Goal: Information Seeking & Learning: Learn about a topic

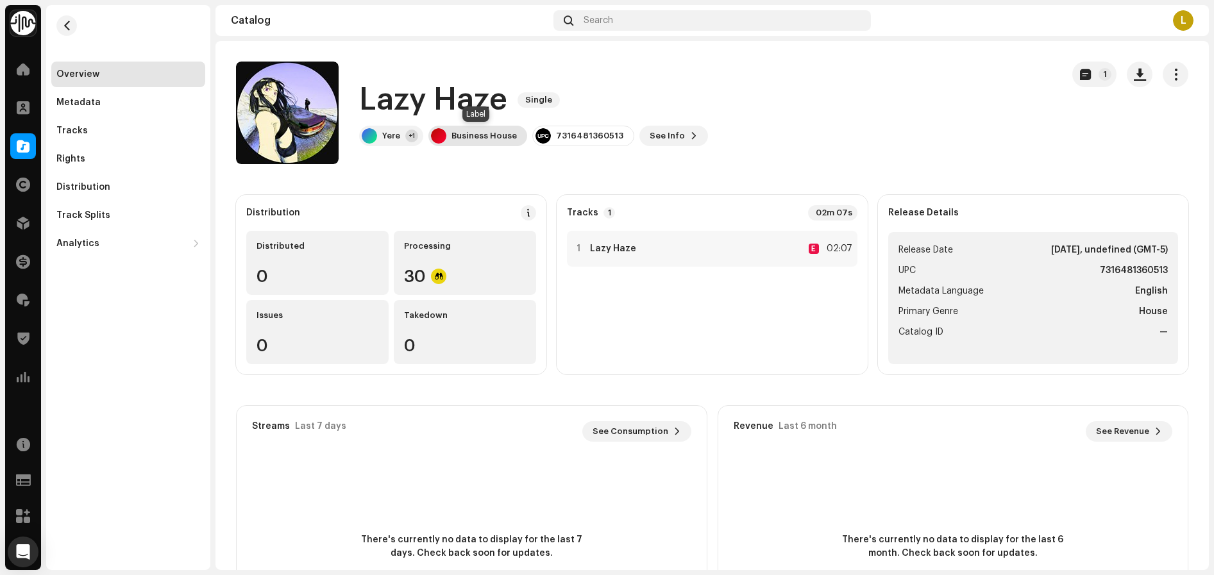
click at [511, 140] on div "Business House" at bounding box center [484, 136] width 65 height 10
click at [378, 139] on div "Yere +1" at bounding box center [391, 136] width 64 height 21
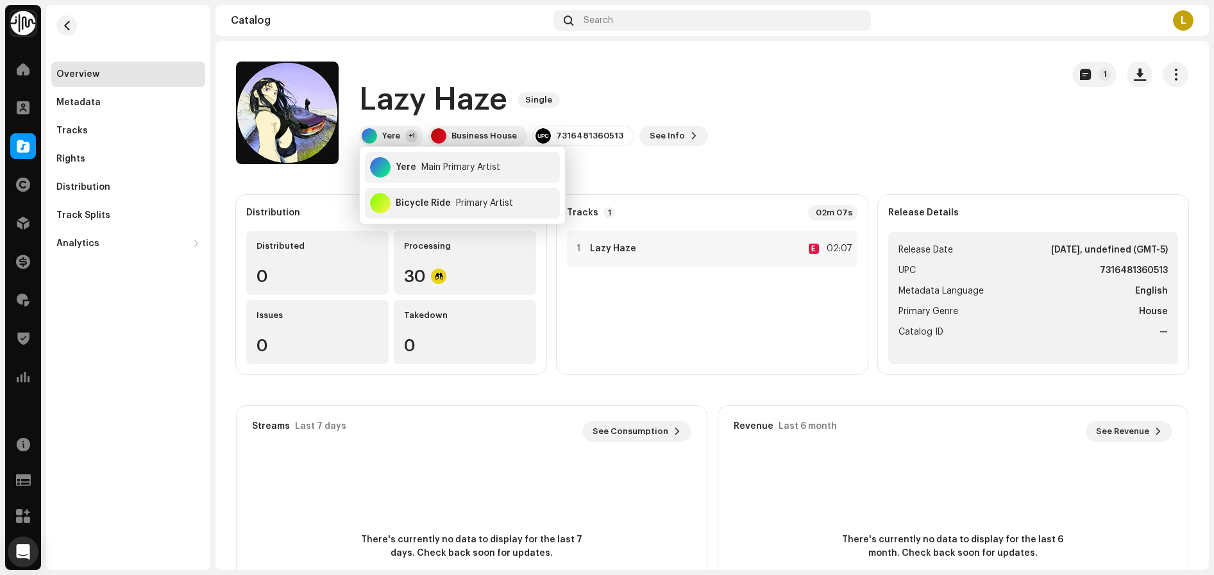
click at [813, 140] on div "Lazy Haze Single Yere +1 Business House 7316481360513 See Info 1" at bounding box center [644, 113] width 816 height 103
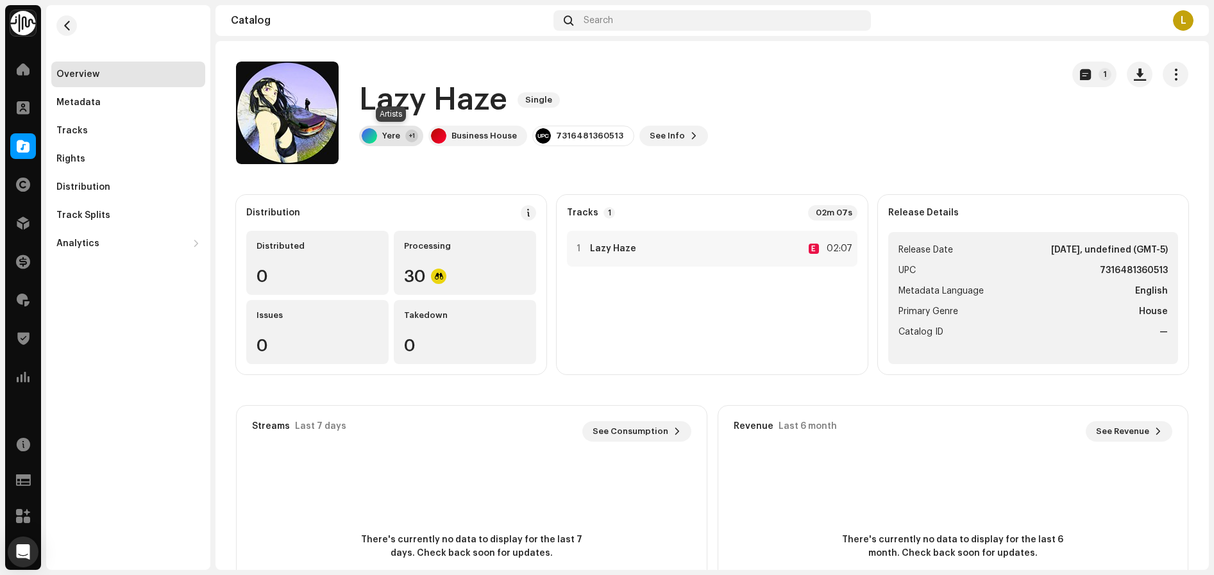
click at [386, 139] on div "Yere" at bounding box center [391, 136] width 18 height 10
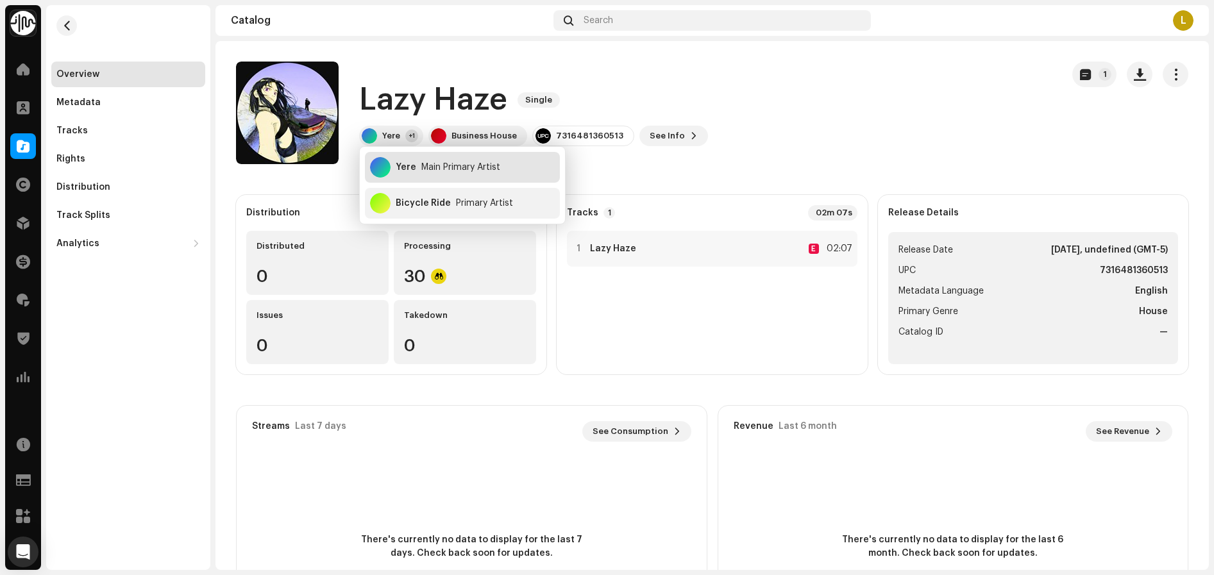
click at [412, 168] on div "Yere" at bounding box center [406, 167] width 21 height 10
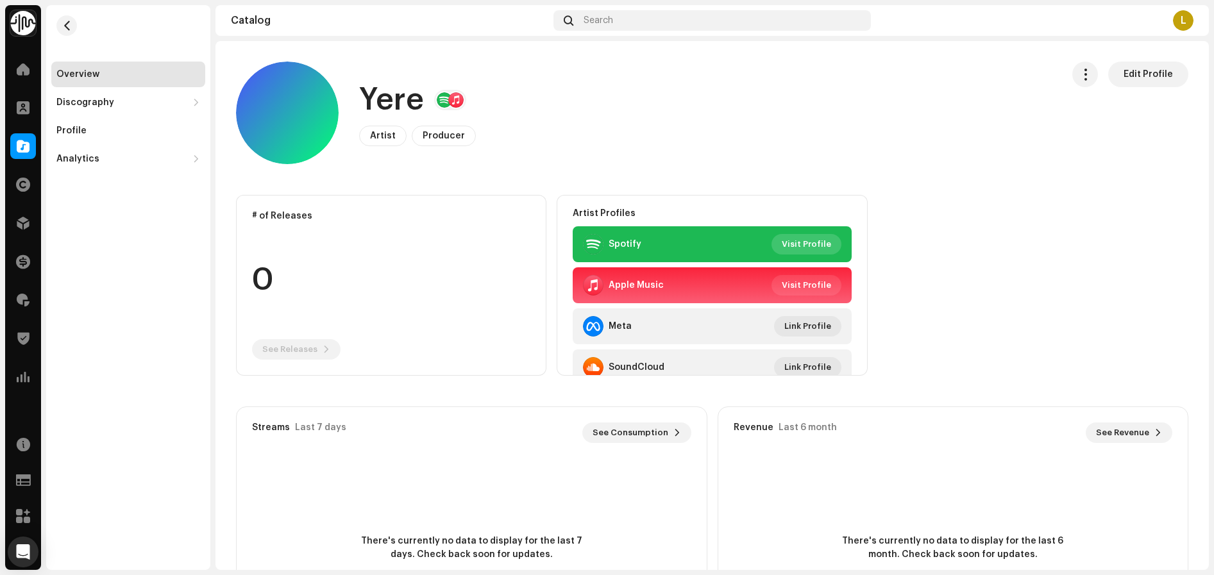
click at [790, 244] on span "Visit Profile" at bounding box center [806, 245] width 49 height 26
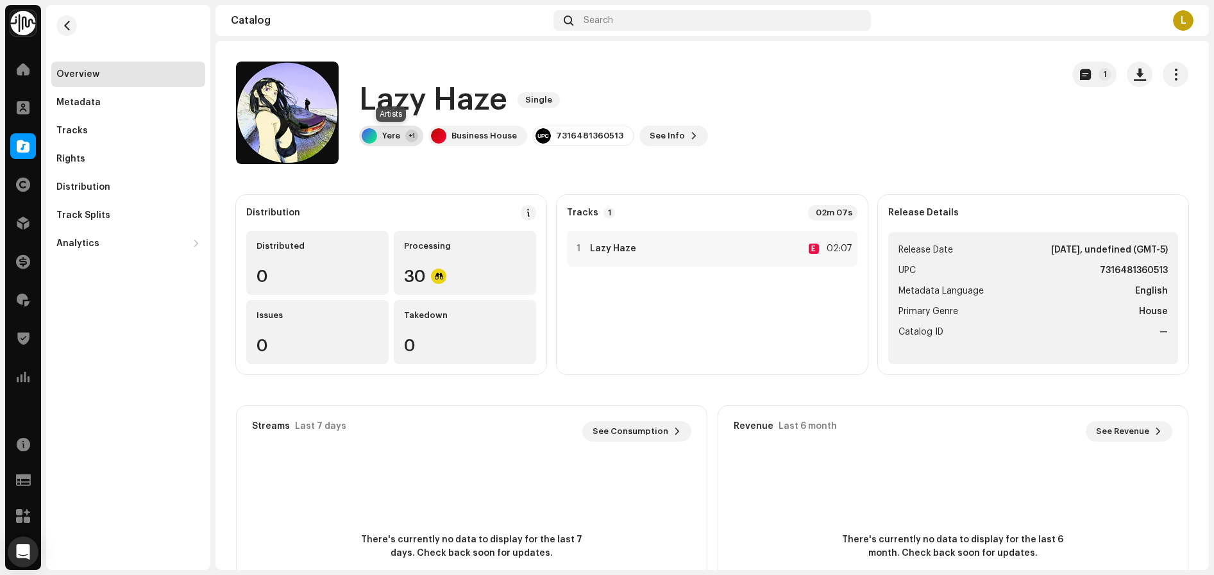
click at [391, 129] on div "Yere +1" at bounding box center [391, 136] width 64 height 21
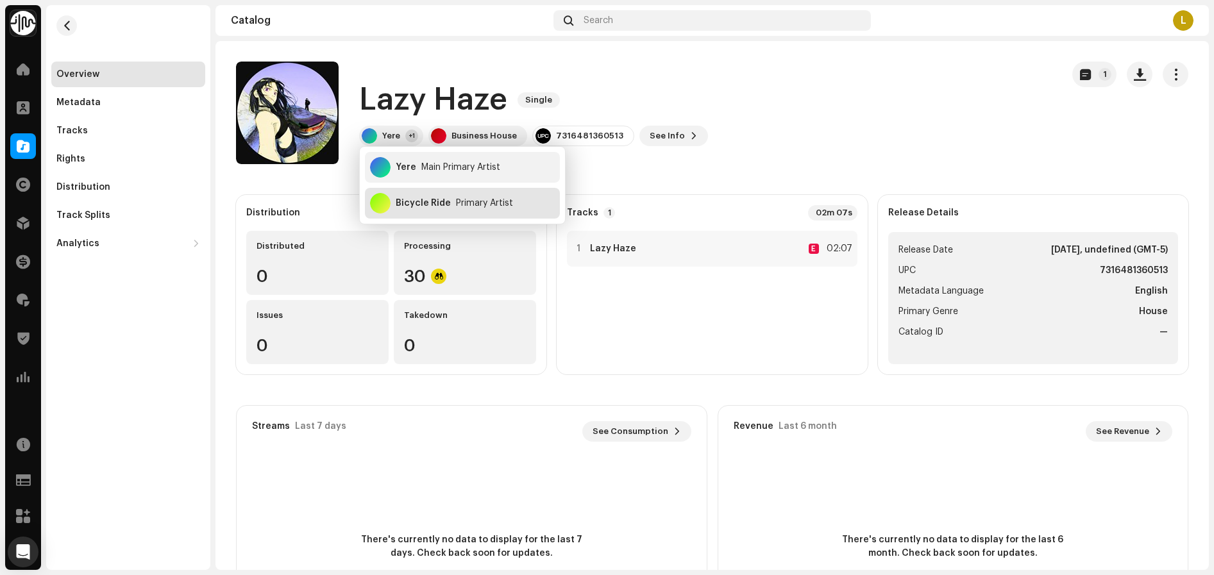
click at [409, 208] on div "Bicycle Ride Primary Artist" at bounding box center [462, 203] width 195 height 31
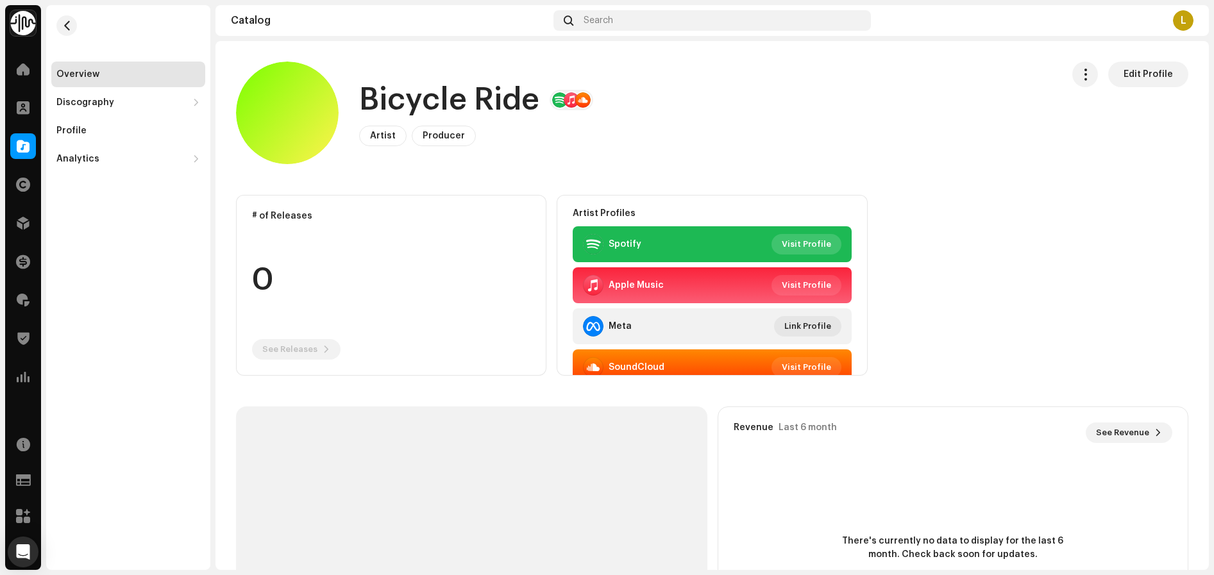
click at [796, 242] on span "Visit Profile" at bounding box center [806, 245] width 49 height 26
